Goal: Navigation & Orientation: Find specific page/section

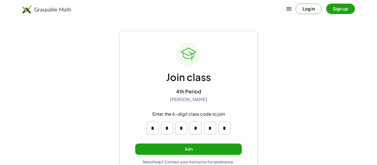
scroll to position [10, 0]
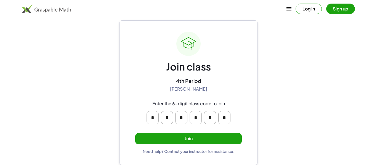
click at [200, 140] on button "Join" at bounding box center [188, 138] width 106 height 11
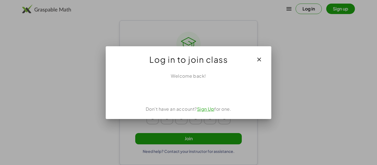
scroll to position [0, 0]
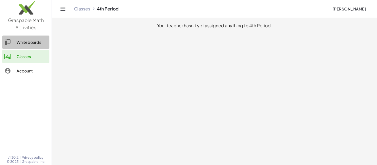
click at [35, 46] on link "Whiteboards" at bounding box center [25, 42] width 47 height 13
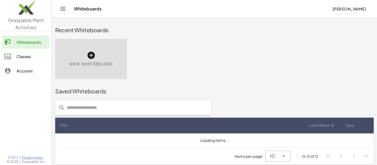
scroll to position [3, 0]
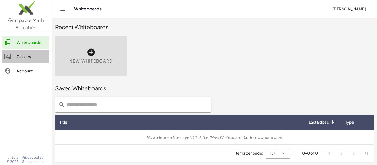
click at [38, 59] on div "Classes" at bounding box center [32, 56] width 31 height 7
